Goal: Obtain resource: Obtain resource

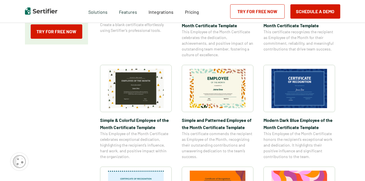
scroll to position [158, 0]
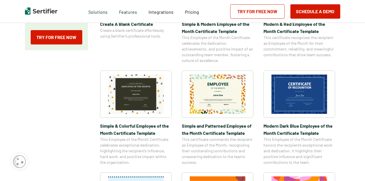
click at [302, 87] on img at bounding box center [300, 94] width 56 height 39
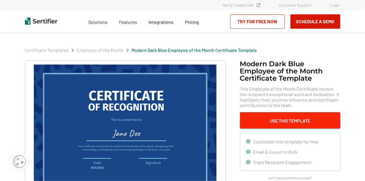
click at [289, 121] on button "Use This Template" at bounding box center [290, 120] width 100 height 16
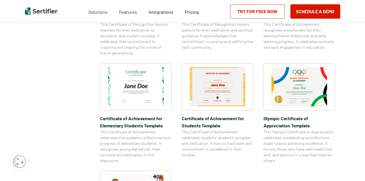
scroll to position [374, 0]
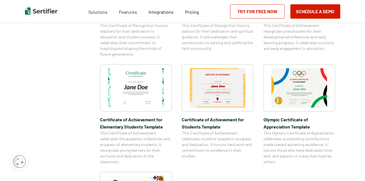
click at [310, 78] on img at bounding box center [300, 87] width 56 height 39
